Goal: Book appointment/travel/reservation

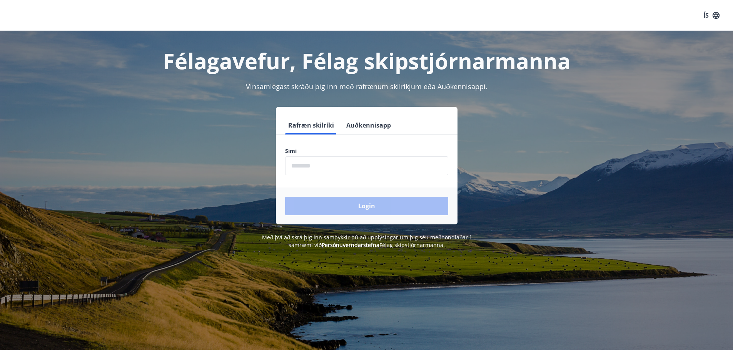
click at [348, 172] on input "phone" at bounding box center [366, 166] width 163 height 19
type input "********"
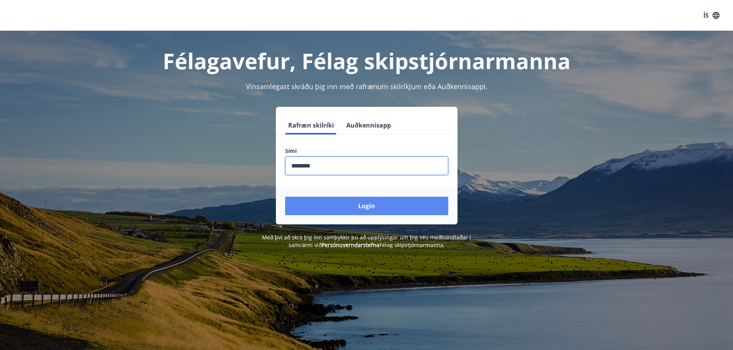
click at [358, 203] on button "Login" at bounding box center [366, 206] width 163 height 18
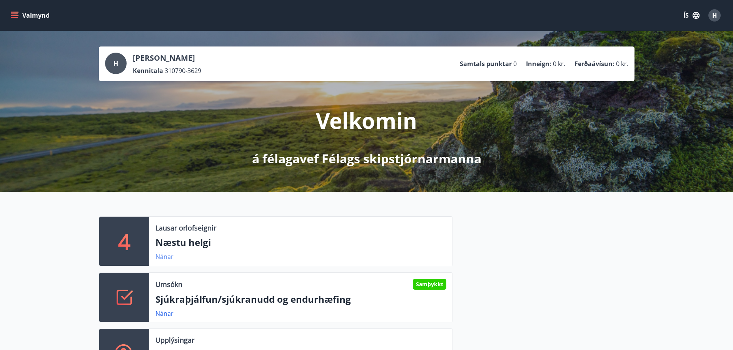
click at [167, 256] on link "Nánar" at bounding box center [164, 257] width 18 height 8
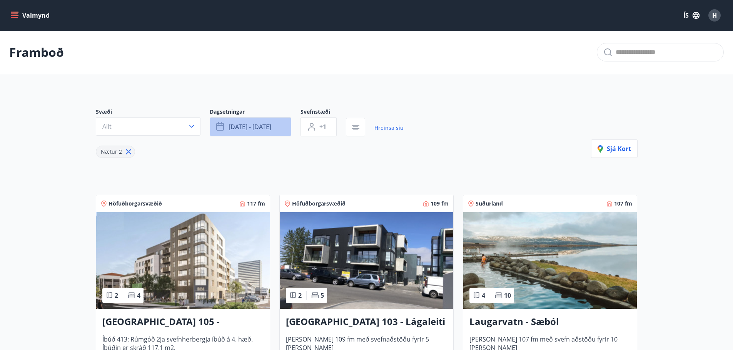
click at [260, 129] on span "[DATE] - [DATE]" at bounding box center [249, 127] width 43 height 8
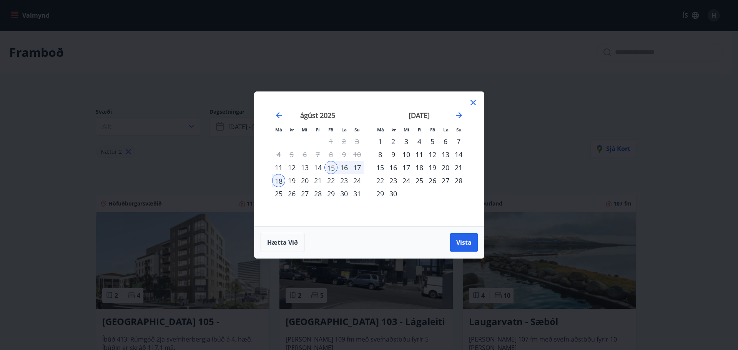
click at [331, 181] on div "22" at bounding box center [331, 180] width 13 height 13
click at [315, 193] on div "28" at bounding box center [317, 193] width 13 height 13
click at [465, 248] on button "Vista" at bounding box center [464, 242] width 28 height 18
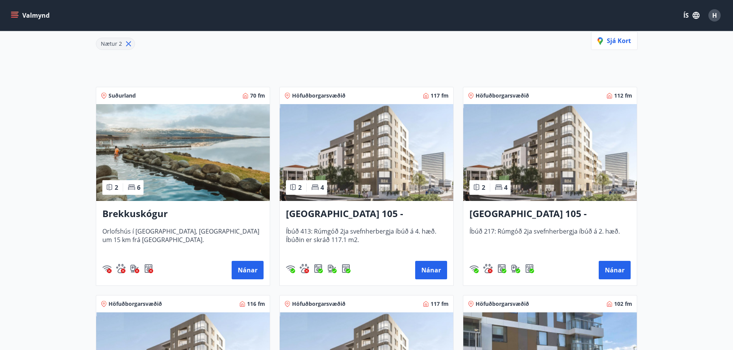
scroll to position [108, 0]
click at [245, 270] on button "Nánar" at bounding box center [248, 270] width 32 height 18
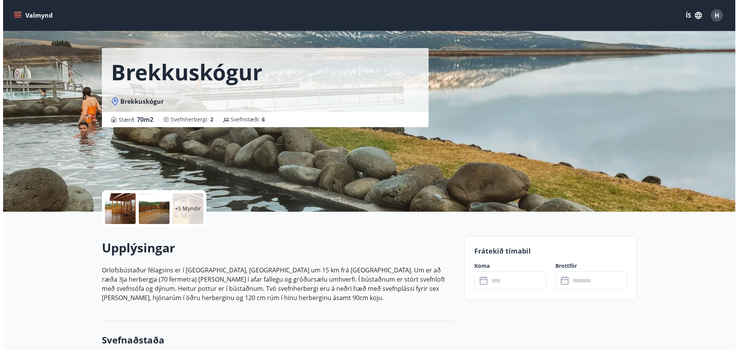
scroll to position [19, 0]
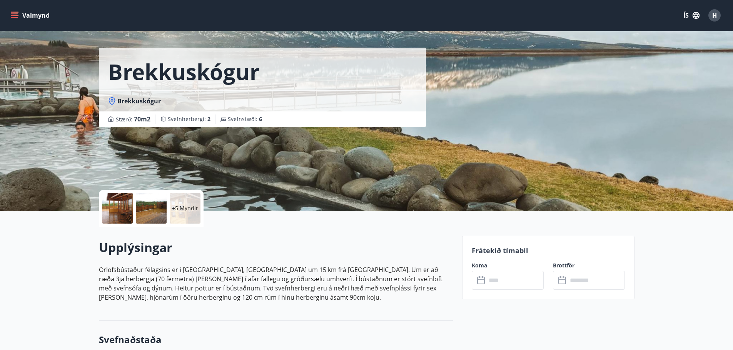
click at [125, 209] on div at bounding box center [117, 208] width 31 height 31
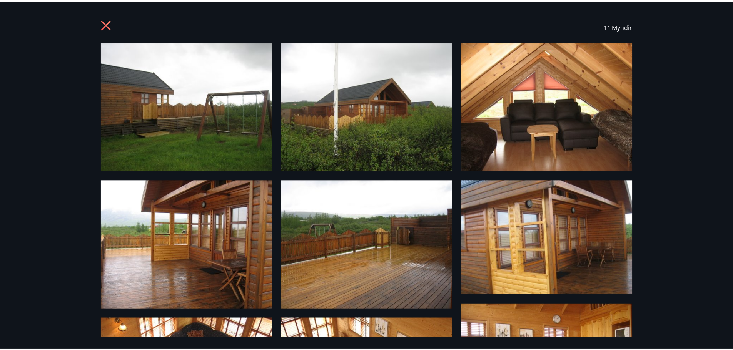
scroll to position [0, 0]
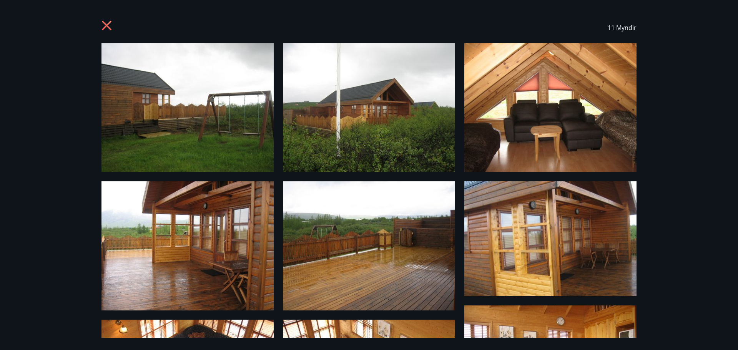
click at [103, 25] on icon at bounding box center [108, 26] width 12 height 12
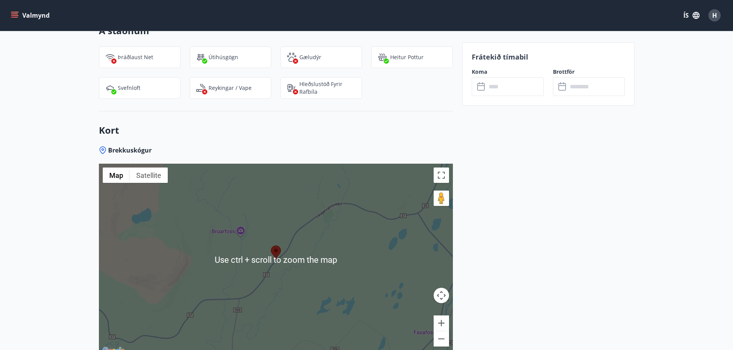
scroll to position [774, 0]
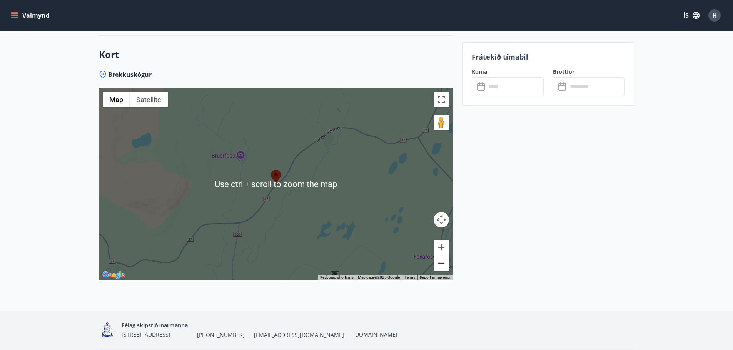
click at [440, 264] on button "Zoom out" at bounding box center [440, 263] width 15 height 15
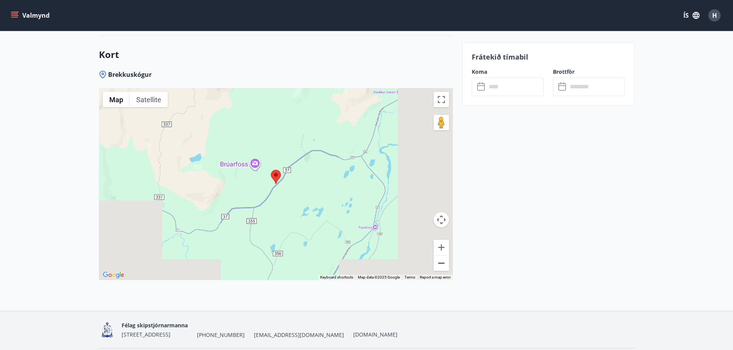
click at [440, 264] on button "Zoom out" at bounding box center [440, 263] width 15 height 15
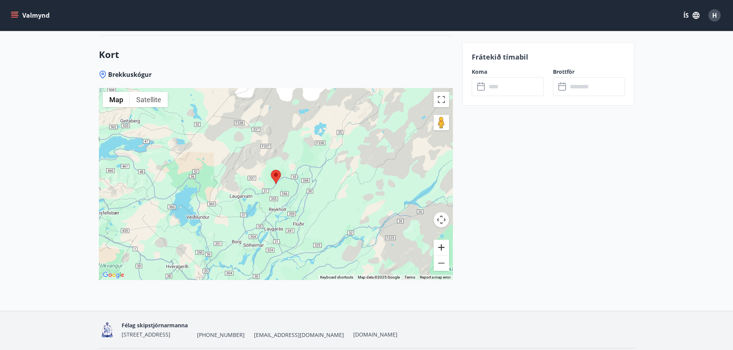
click at [446, 245] on button "Zoom in" at bounding box center [440, 247] width 15 height 15
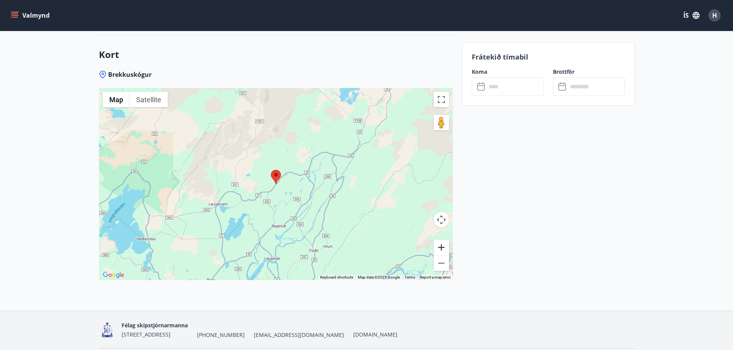
click at [446, 245] on button "Zoom in" at bounding box center [440, 247] width 15 height 15
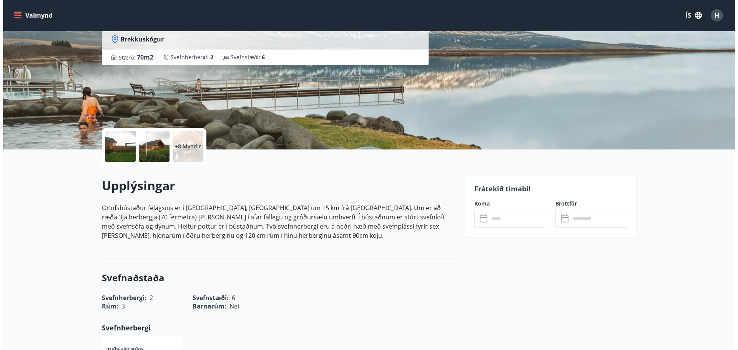
scroll to position [0, 0]
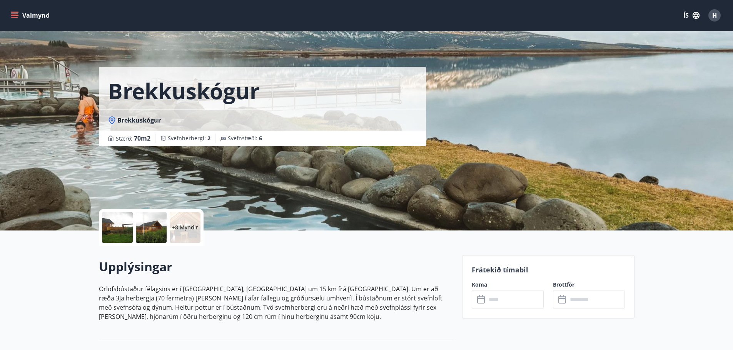
click at [180, 235] on div "+8 Myndir" at bounding box center [185, 227] width 31 height 31
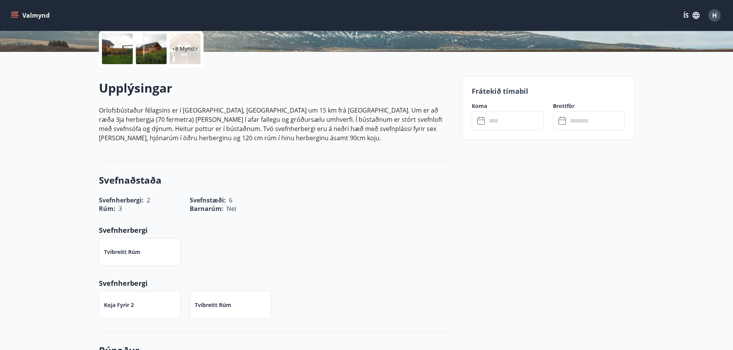
scroll to position [178, 0]
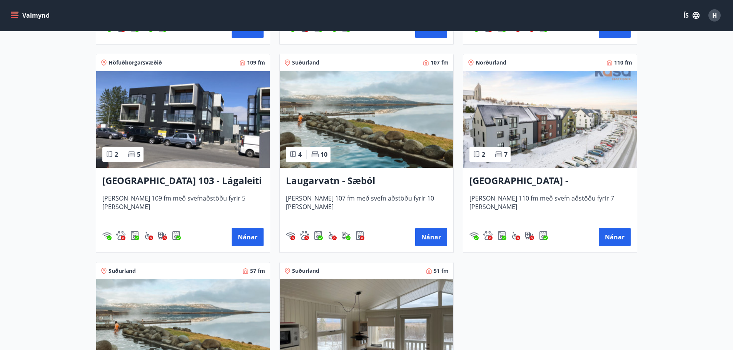
scroll to position [716, 0]
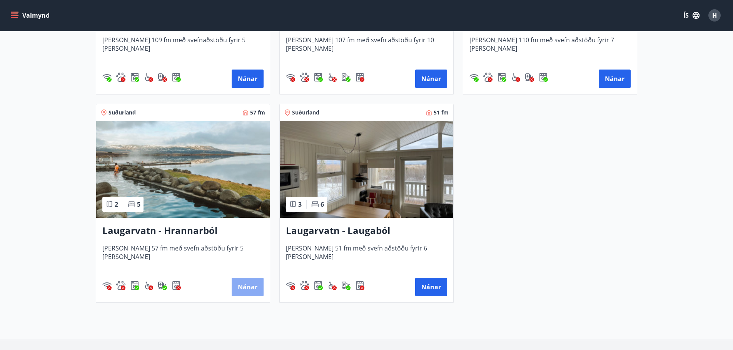
click at [256, 287] on button "Nánar" at bounding box center [248, 287] width 32 height 18
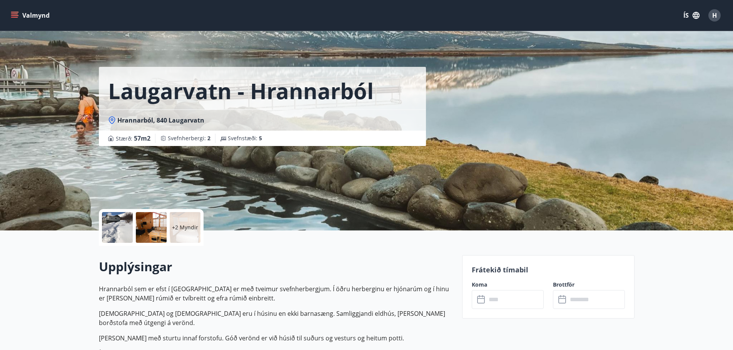
click at [154, 234] on div at bounding box center [151, 227] width 31 height 31
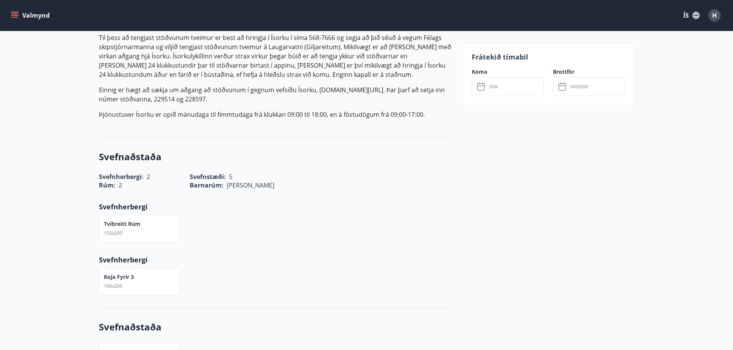
scroll to position [381, 0]
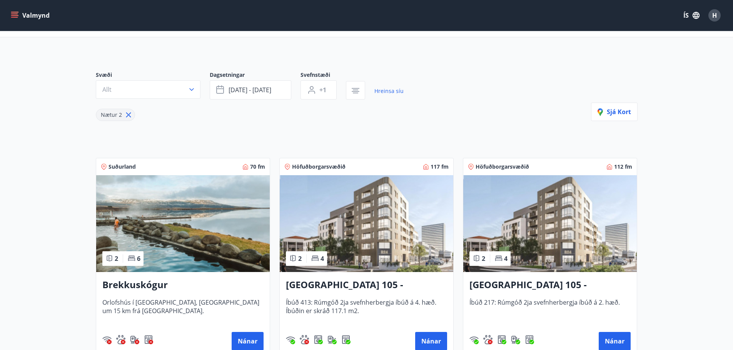
scroll to position [37, 0]
click at [148, 85] on button "Allt" at bounding box center [148, 89] width 105 height 18
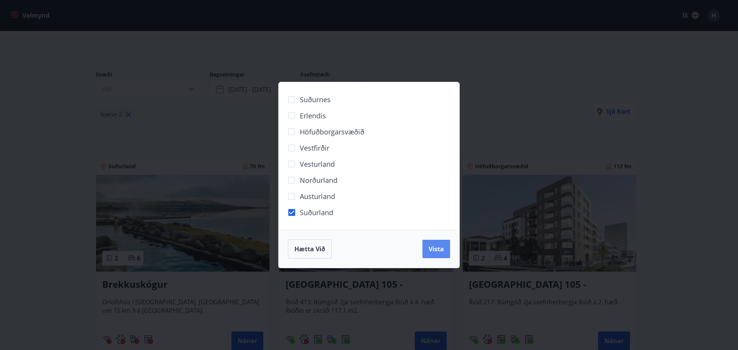
click at [437, 243] on button "Vista" at bounding box center [437, 249] width 28 height 18
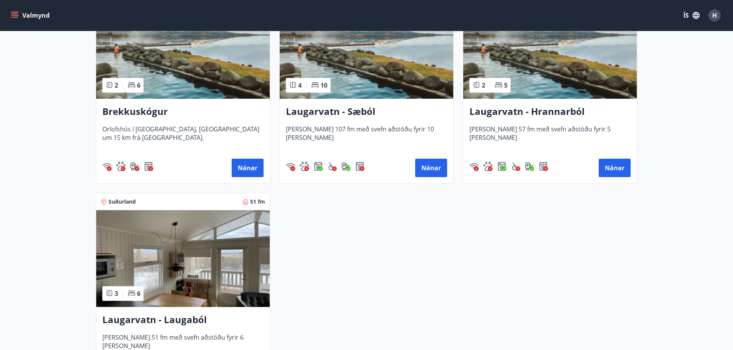
scroll to position [221, 0]
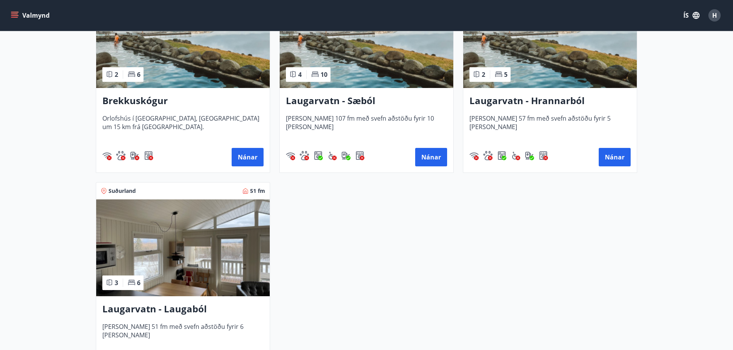
click at [184, 313] on h3 "Laugarvatn - Laugaból" at bounding box center [182, 310] width 161 height 14
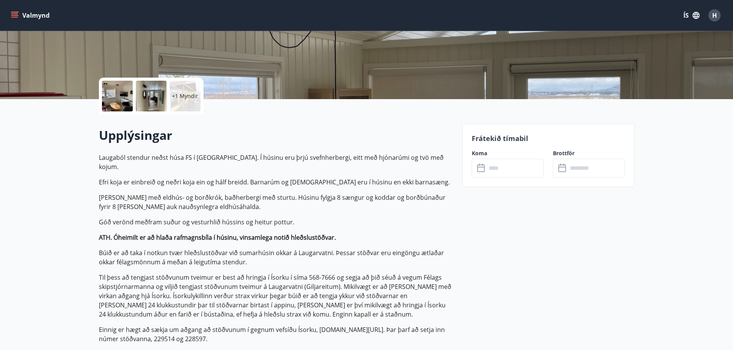
scroll to position [131, 0]
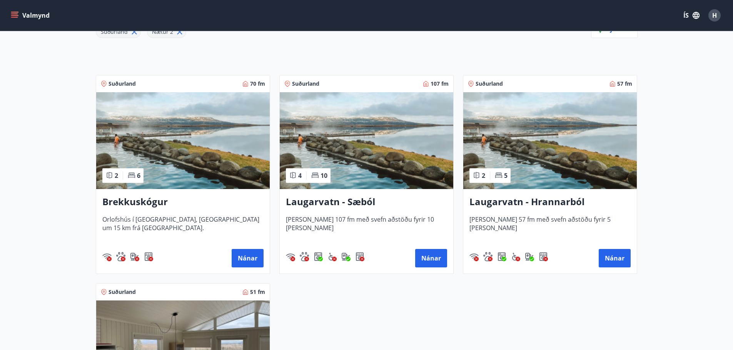
scroll to position [122, 0]
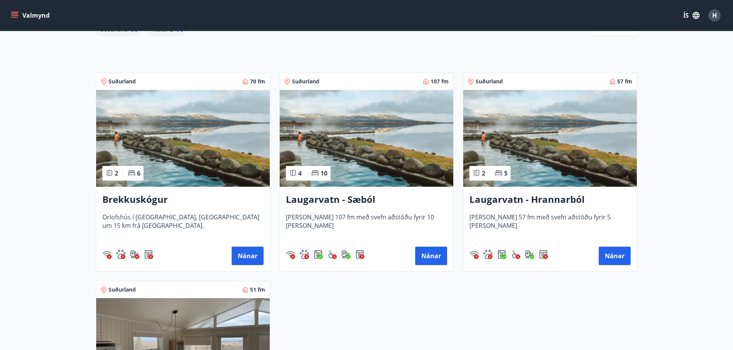
click at [533, 201] on h3 "Laugarvatn - Hrannarból" at bounding box center [549, 200] width 161 height 14
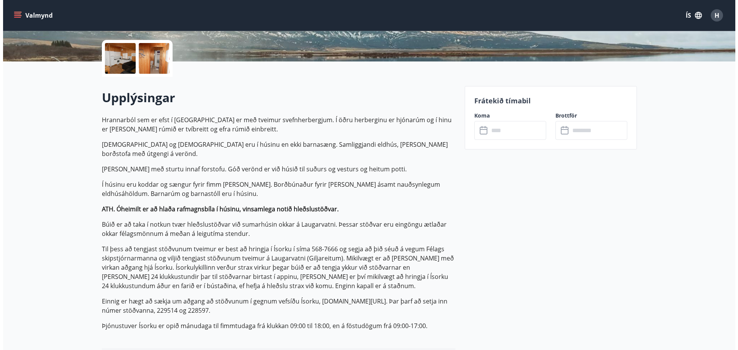
scroll to position [171, 0]
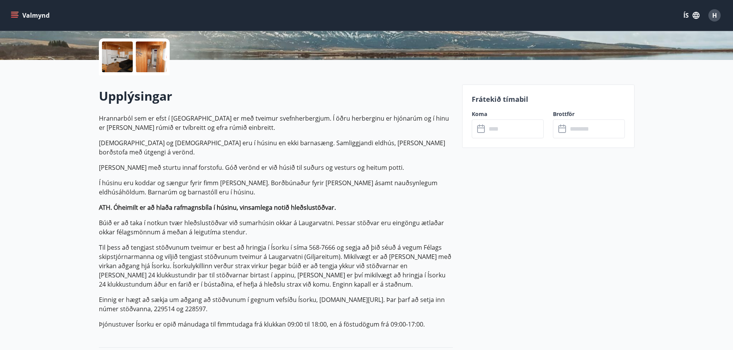
click at [118, 60] on div at bounding box center [117, 57] width 31 height 31
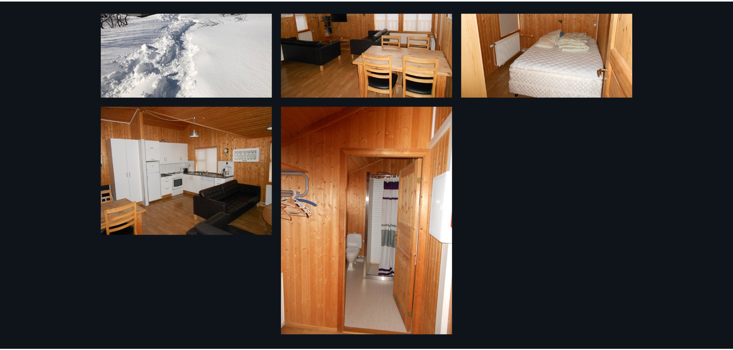
scroll to position [0, 0]
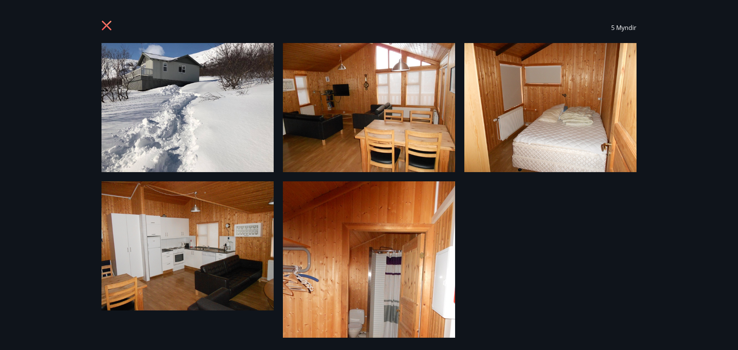
click at [109, 26] on icon at bounding box center [108, 26] width 12 height 12
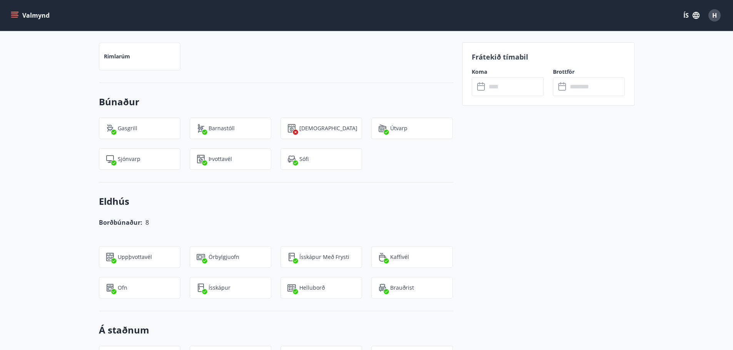
scroll to position [674, 0]
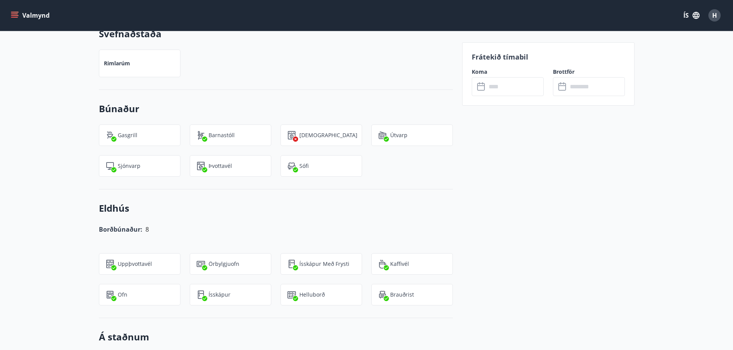
click at [517, 87] on input "text" at bounding box center [514, 86] width 57 height 19
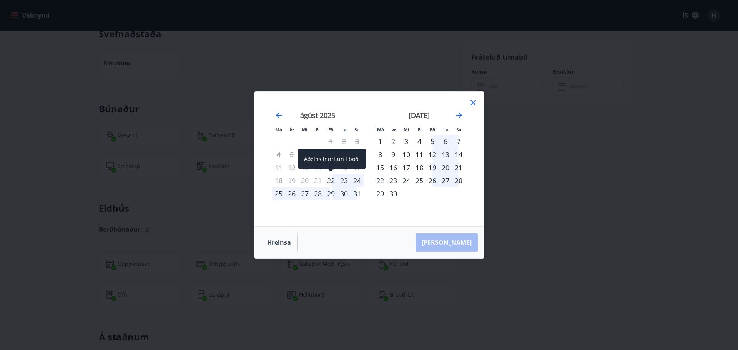
click at [330, 180] on div "22" at bounding box center [331, 180] width 13 height 13
click at [279, 192] on div "25" at bounding box center [278, 193] width 13 height 13
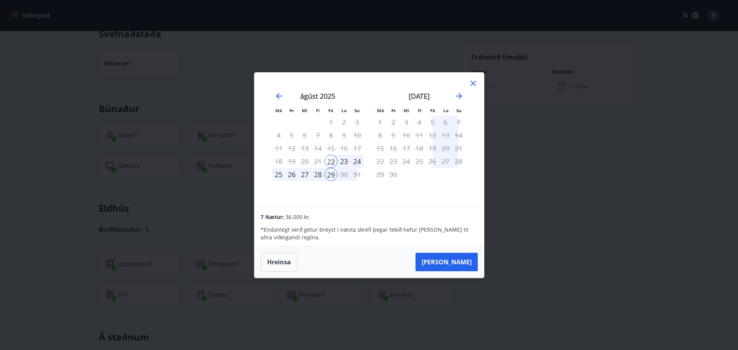
click at [471, 83] on icon at bounding box center [473, 83] width 9 height 9
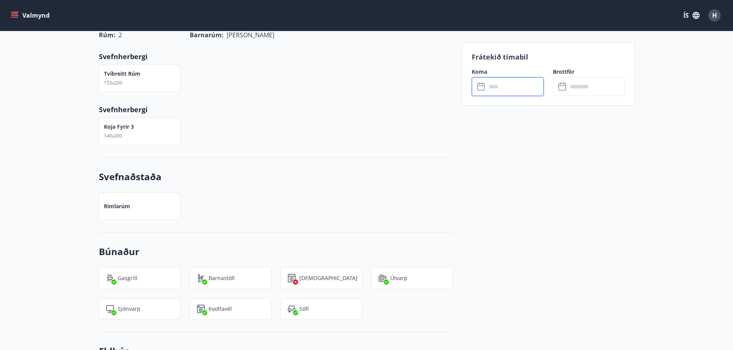
scroll to position [528, 0]
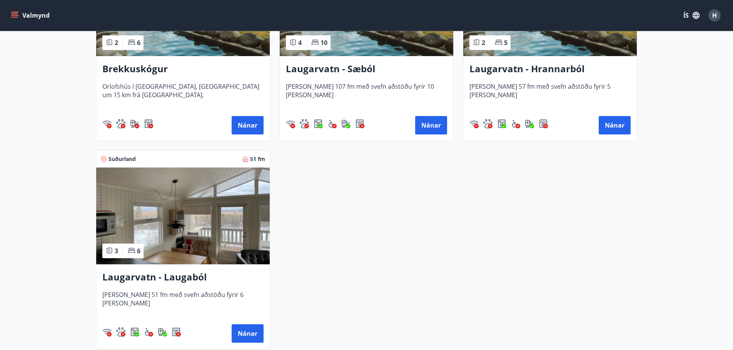
scroll to position [253, 0]
click at [173, 278] on h3 "Laugarvatn - Laugaból" at bounding box center [182, 277] width 161 height 14
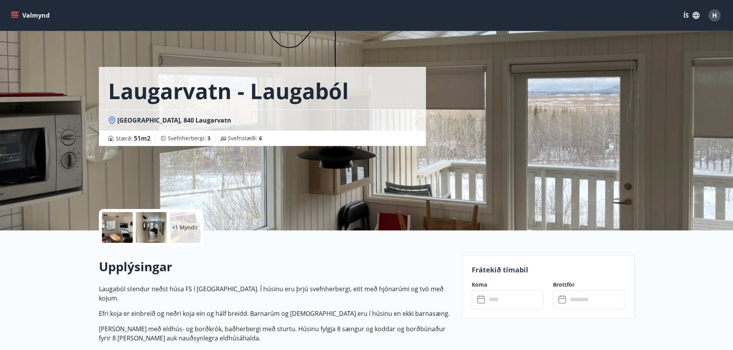
scroll to position [141, 0]
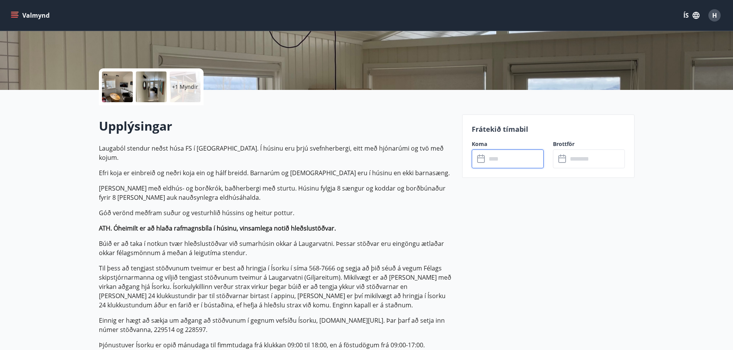
click at [496, 151] on input "text" at bounding box center [514, 159] width 57 height 19
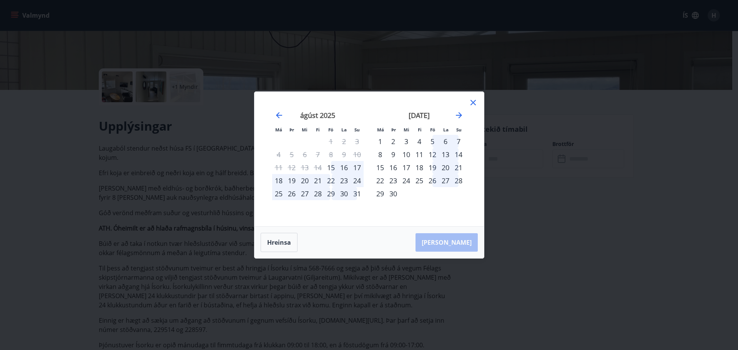
click at [331, 182] on div "22" at bounding box center [331, 180] width 13 height 13
click at [282, 195] on div "25" at bounding box center [278, 193] width 13 height 13
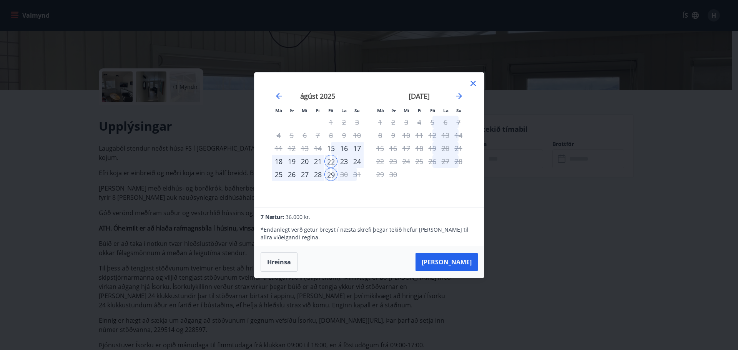
click at [474, 81] on icon at bounding box center [473, 83] width 9 height 9
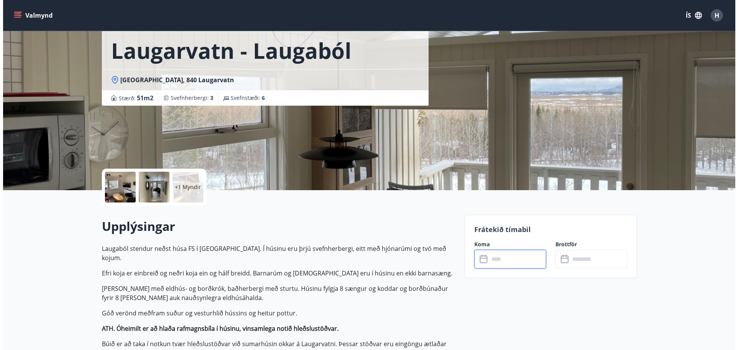
scroll to position [0, 0]
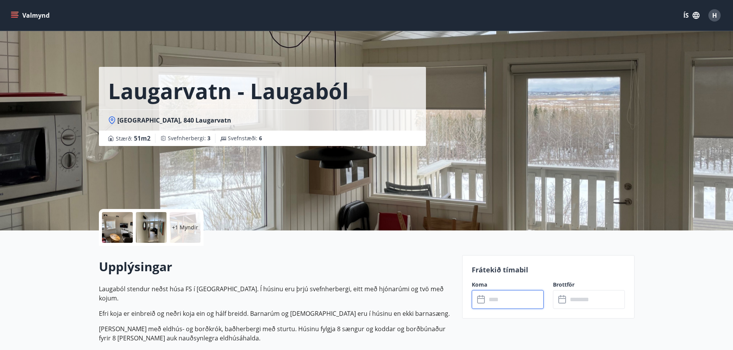
click at [158, 233] on div at bounding box center [151, 227] width 31 height 31
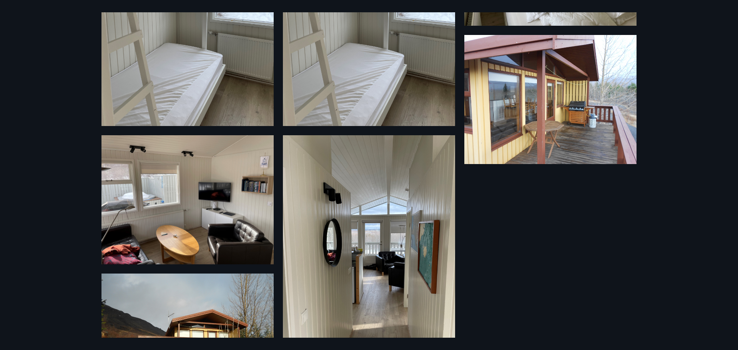
scroll to position [214, 0]
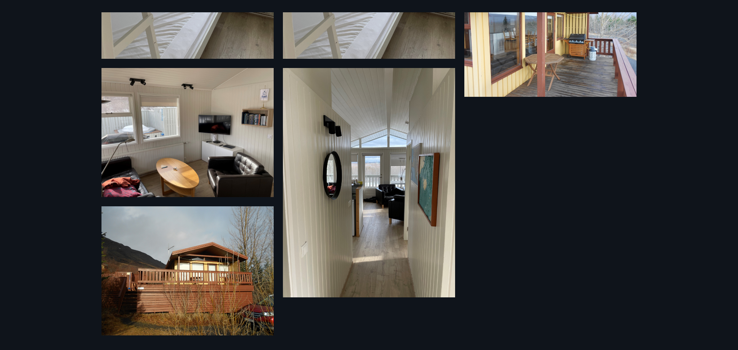
click at [11, 98] on div "7 Myndir" at bounding box center [369, 175] width 738 height 350
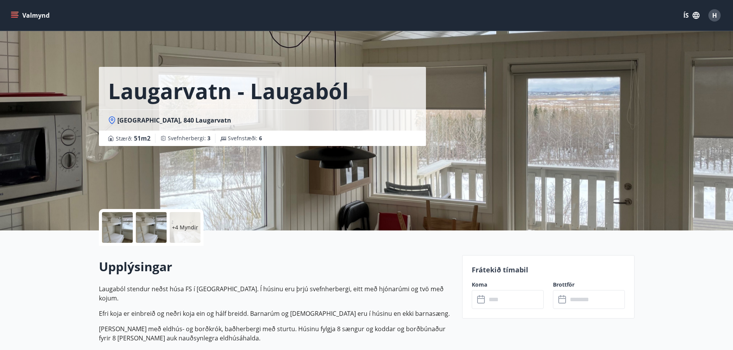
drag, startPoint x: 188, startPoint y: 232, endPoint x: 147, endPoint y: 240, distance: 42.0
click at [147, 240] on div at bounding box center [151, 227] width 31 height 31
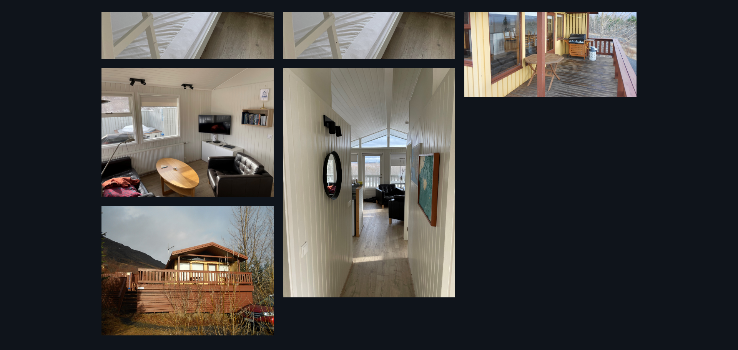
click at [259, 349] on div "7 Myndir" at bounding box center [369, 175] width 738 height 350
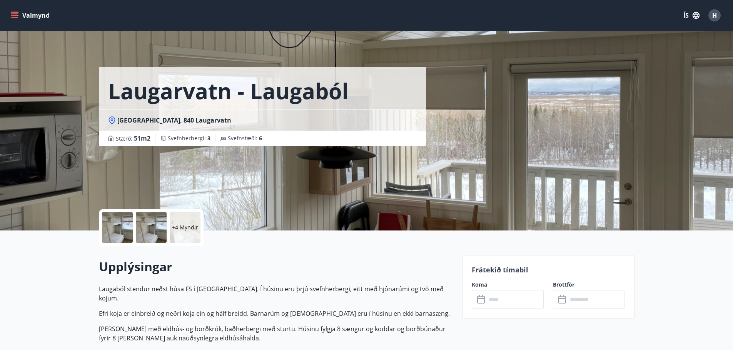
click at [190, 244] on div "+4 Myndir" at bounding box center [151, 227] width 105 height 37
click at [190, 233] on div "+4 Myndir" at bounding box center [185, 227] width 31 height 31
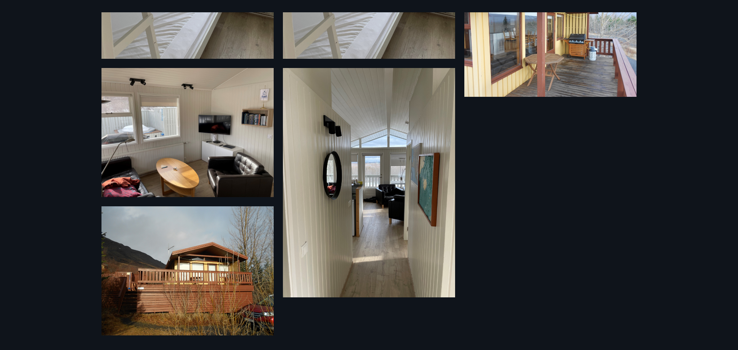
click at [215, 268] on img at bounding box center [188, 271] width 172 height 129
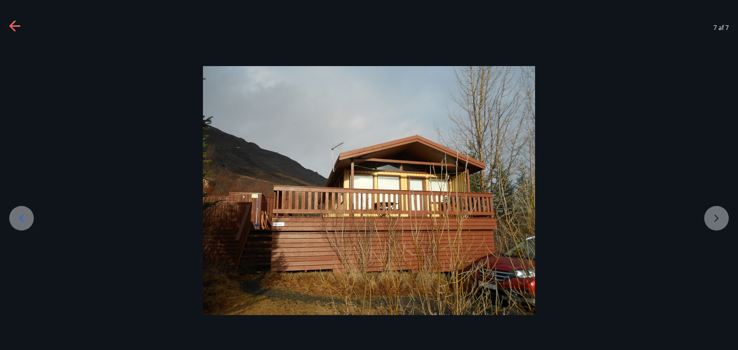
click at [14, 24] on icon at bounding box center [15, 26] width 12 height 12
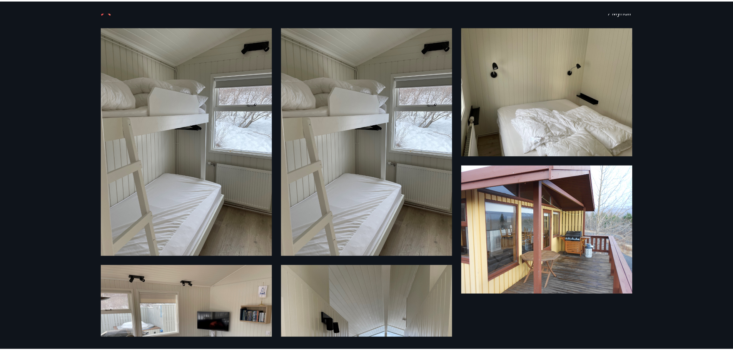
scroll to position [0, 0]
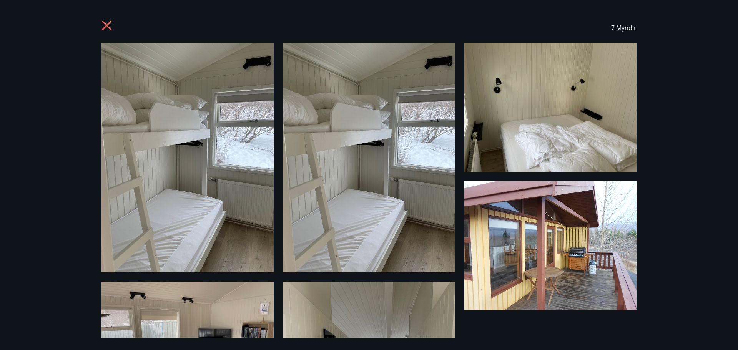
click at [107, 33] on div at bounding box center [108, 27] width 12 height 15
click at [105, 25] on icon at bounding box center [107, 26] width 10 height 10
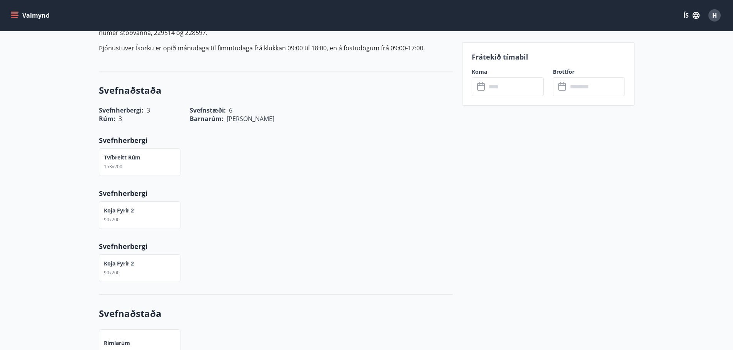
scroll to position [623, 0]
